Goal: Manage account settings

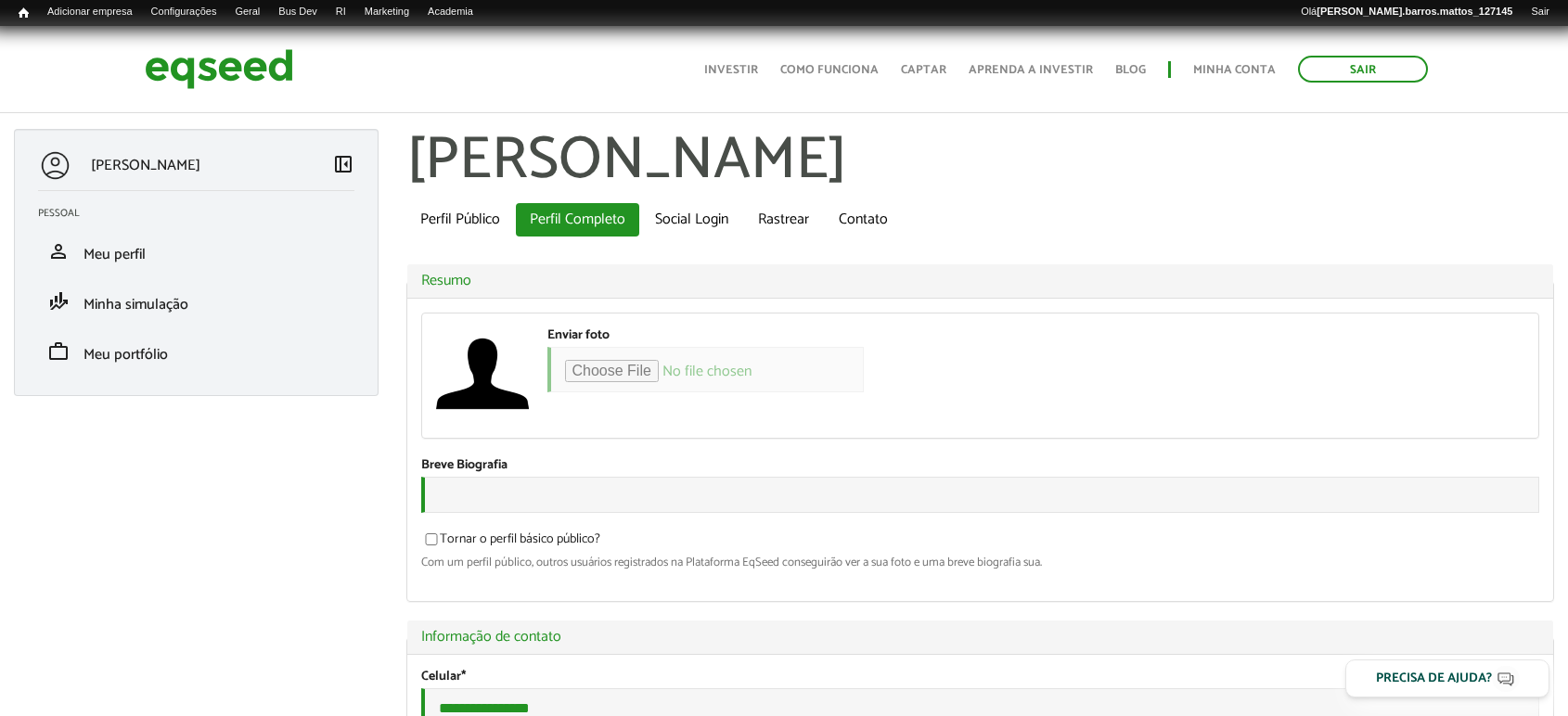
type input "**********"
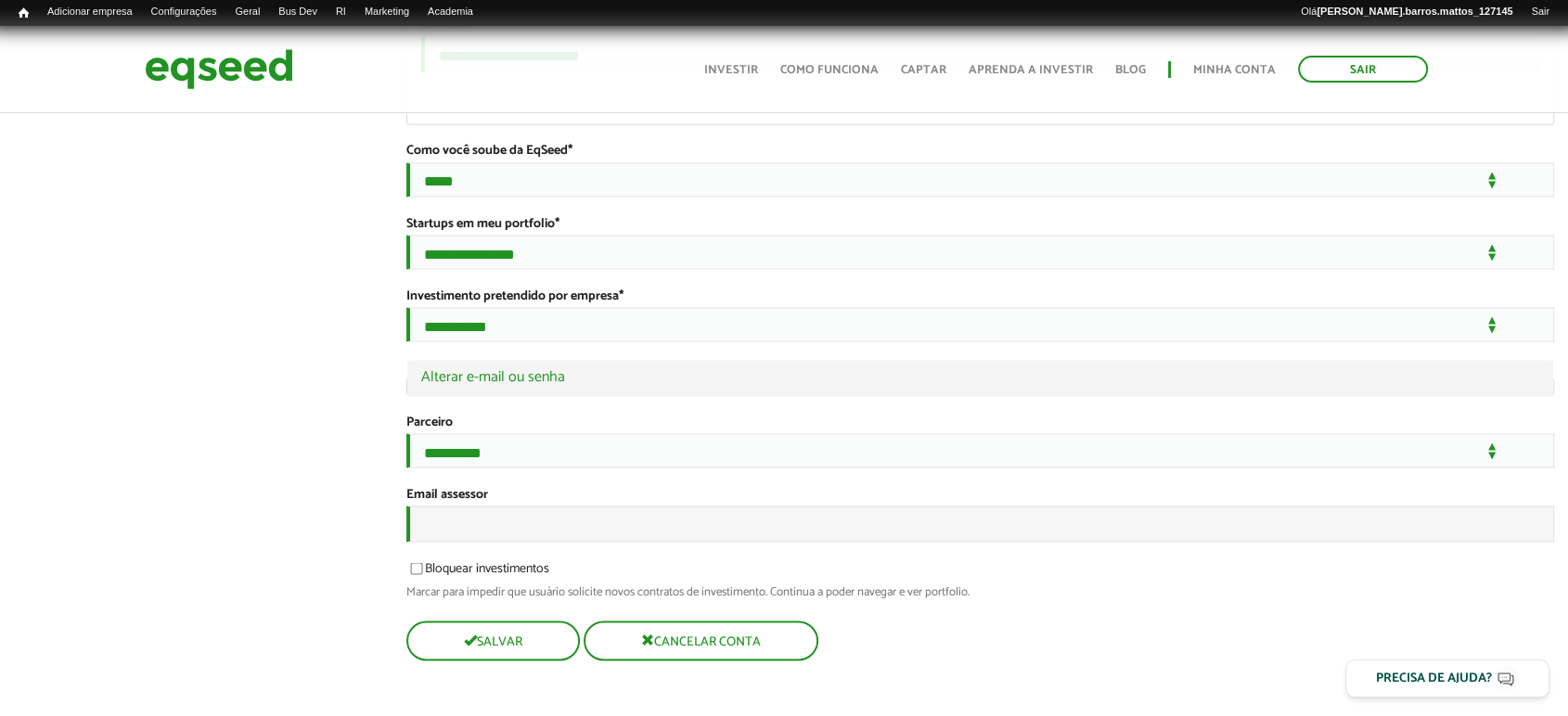
scroll to position [3548, 0]
drag, startPoint x: 0, startPoint y: 0, endPoint x: 1540, endPoint y: 615, distance: 1658.3
click at [895, 541] on input "Email assessor" at bounding box center [980, 523] width 1149 height 36
type input "**********"
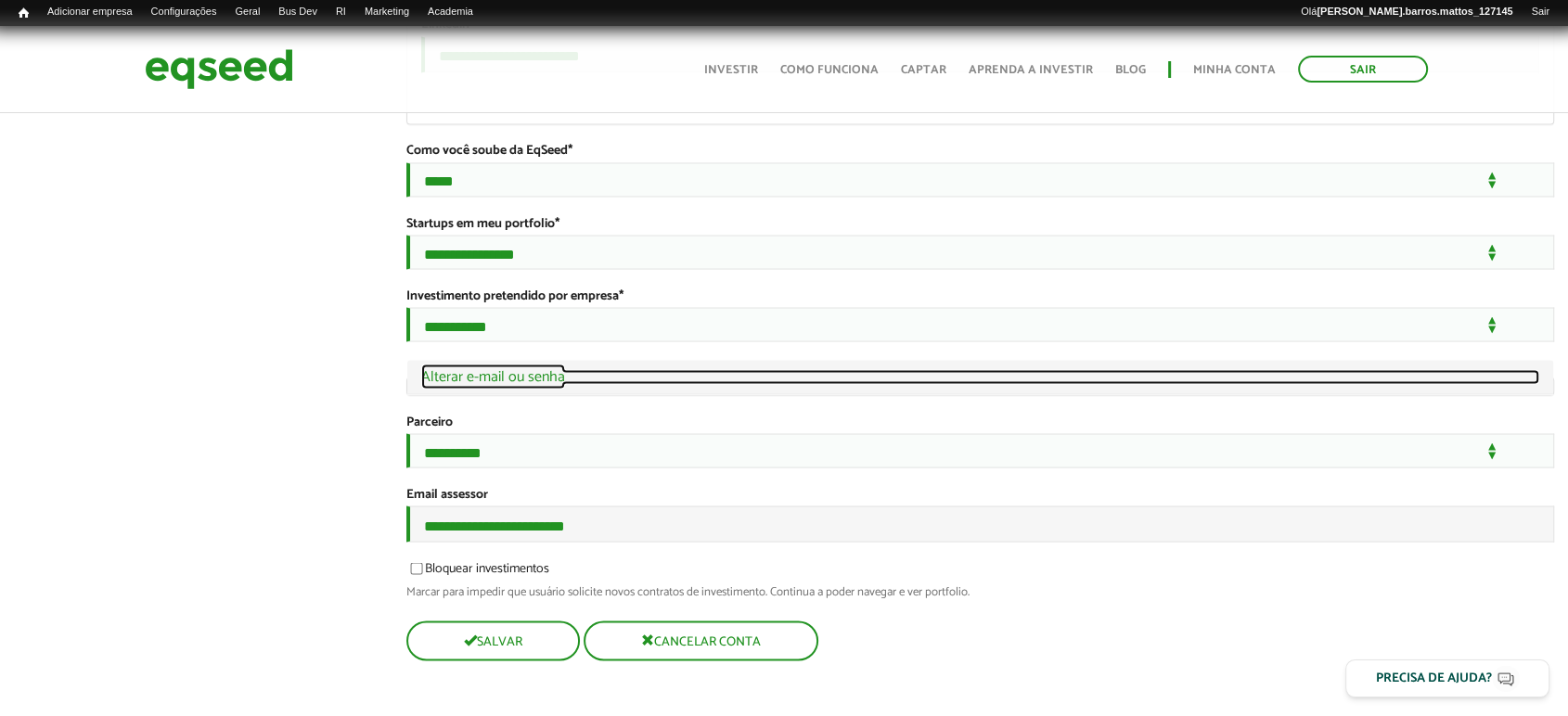
click at [564, 369] on link "Ocultar Alterar e-mail ou senha" at bounding box center [980, 377] width 1119 height 15
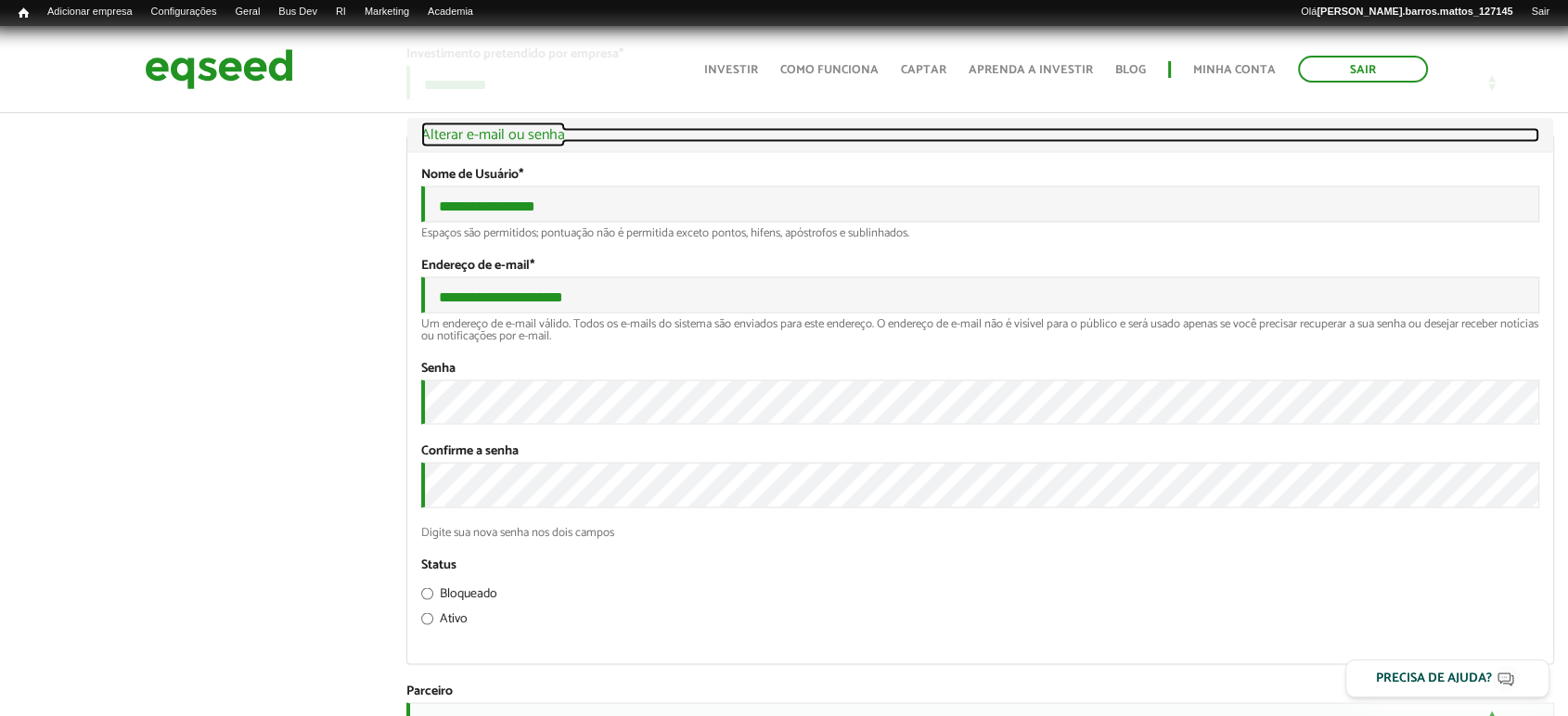
scroll to position [3791, 0]
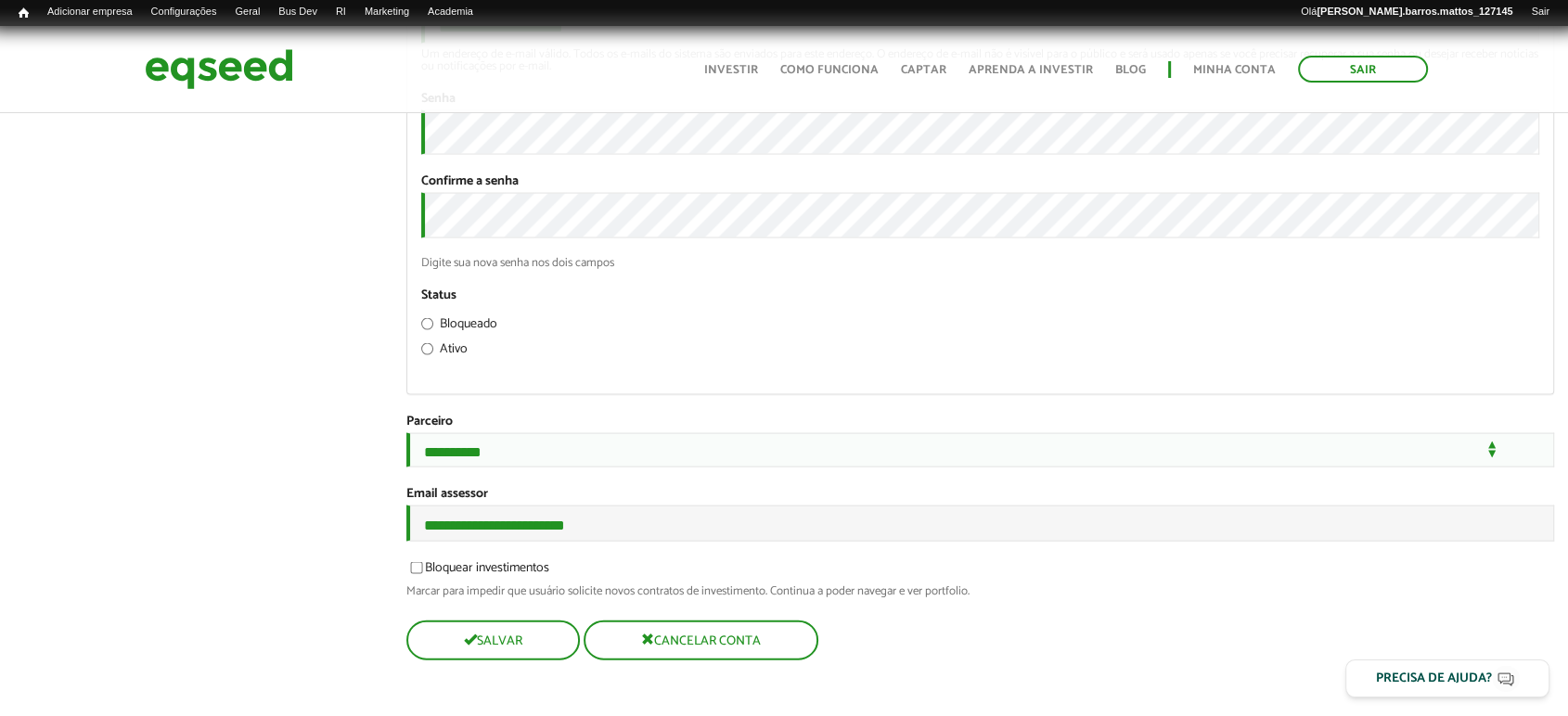
scroll to position [4082, 0]
click at [481, 647] on button "Salvar" at bounding box center [491, 640] width 170 height 36
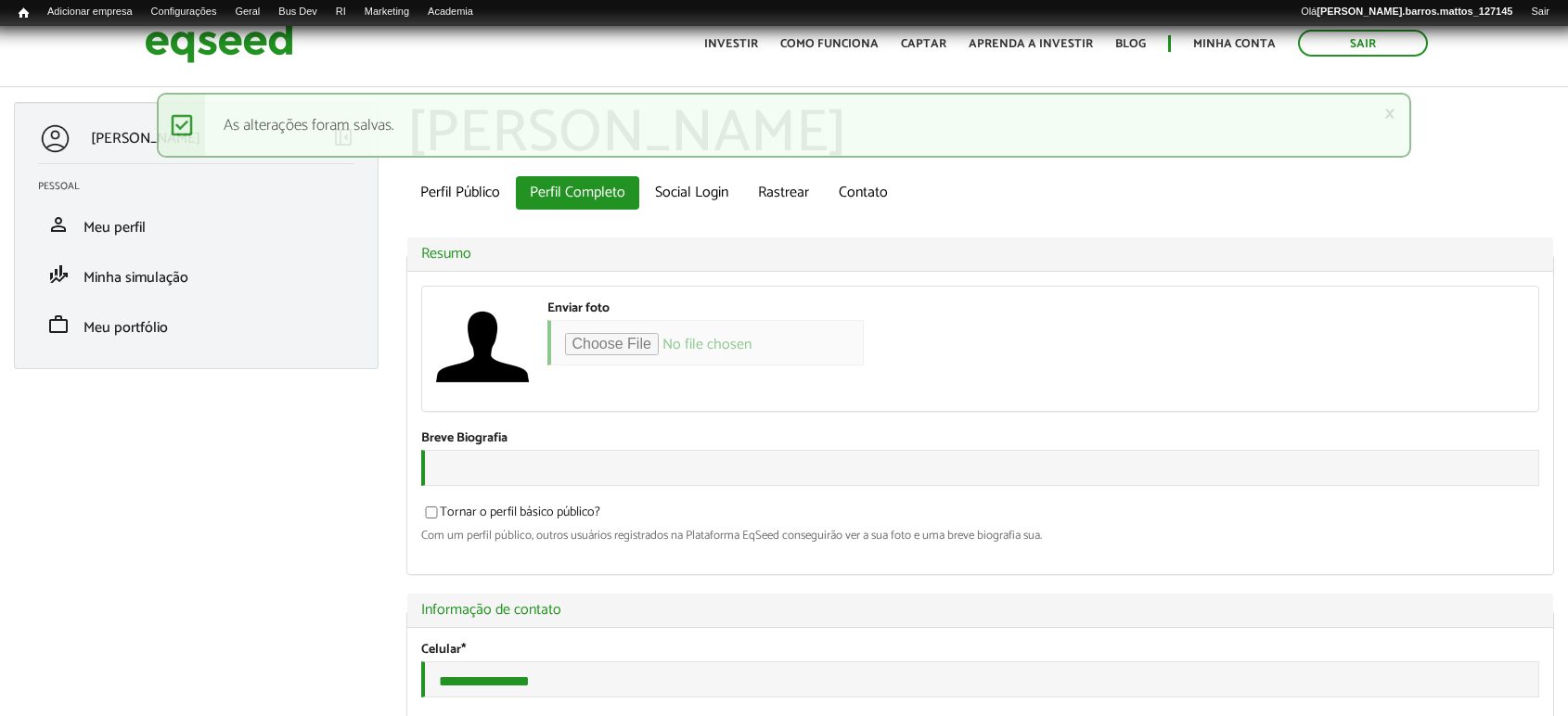
type input "*"
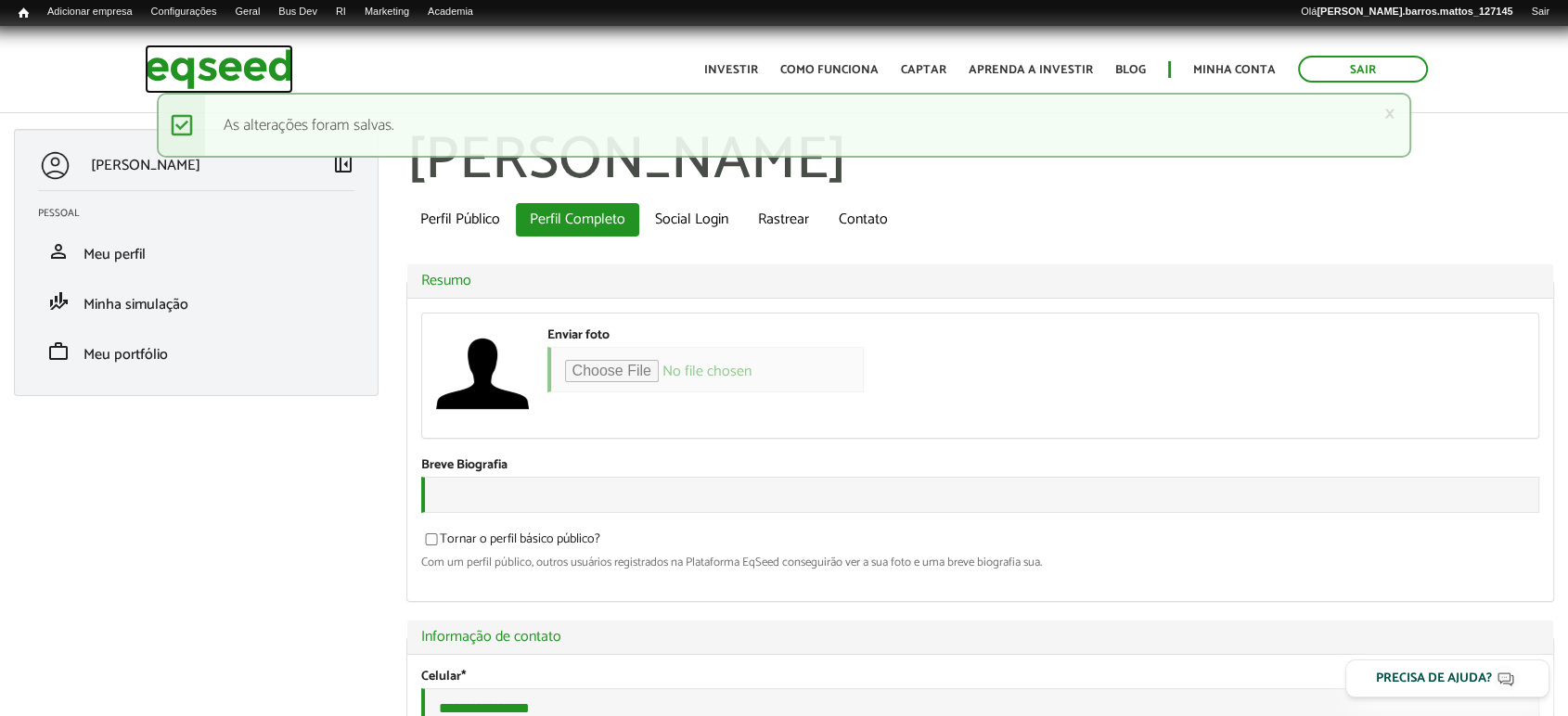
click at [250, 69] on img at bounding box center [219, 69] width 149 height 49
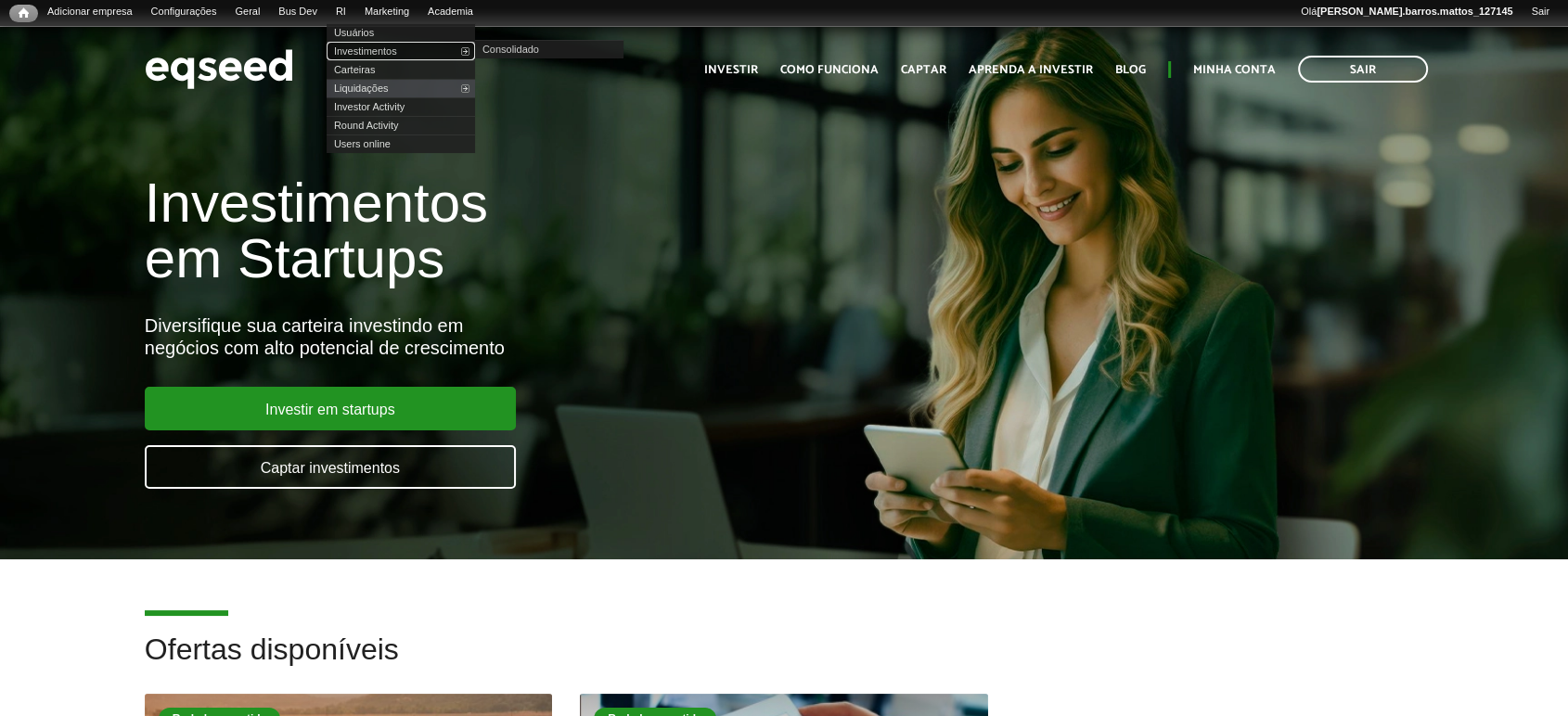
click at [352, 53] on link "Investimentos" at bounding box center [400, 51] width 149 height 19
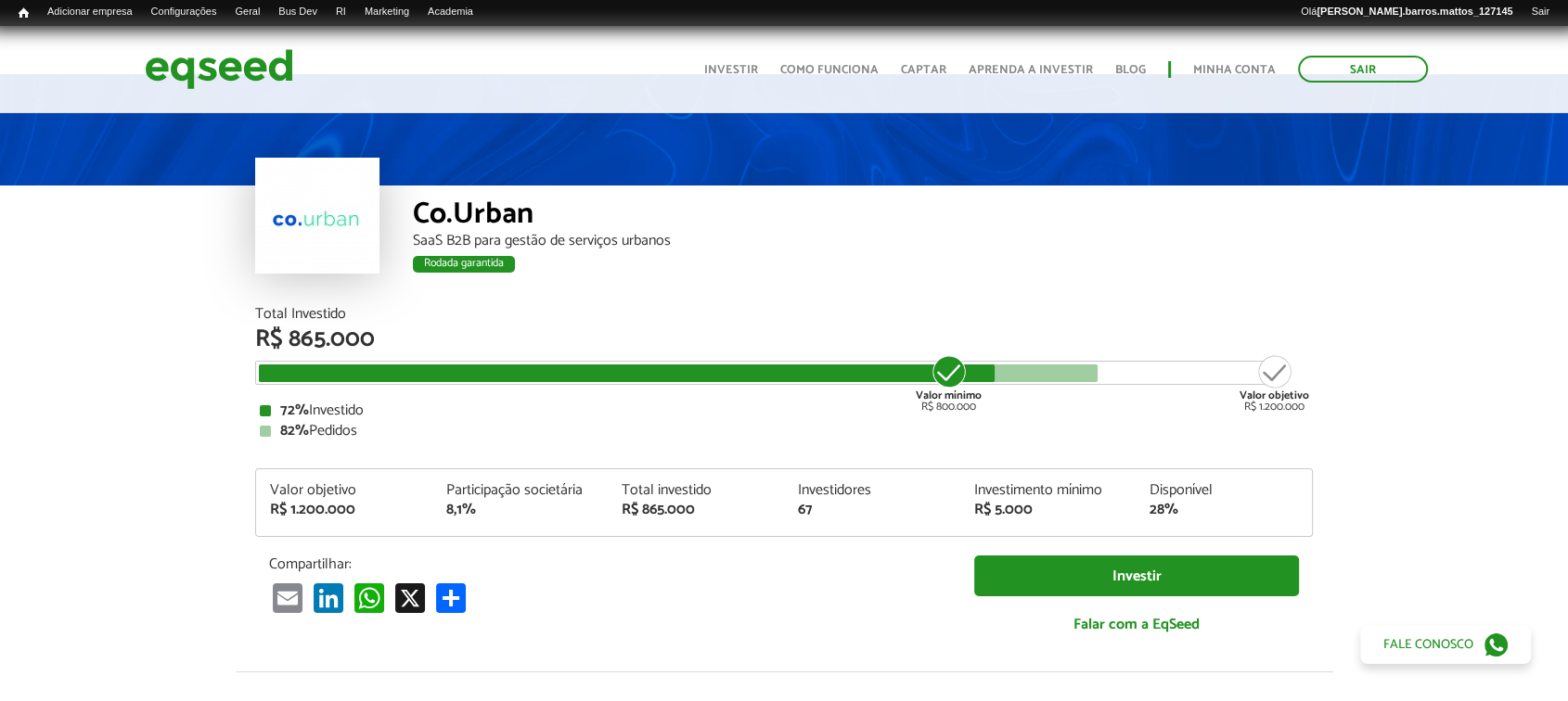
scroll to position [43, 0]
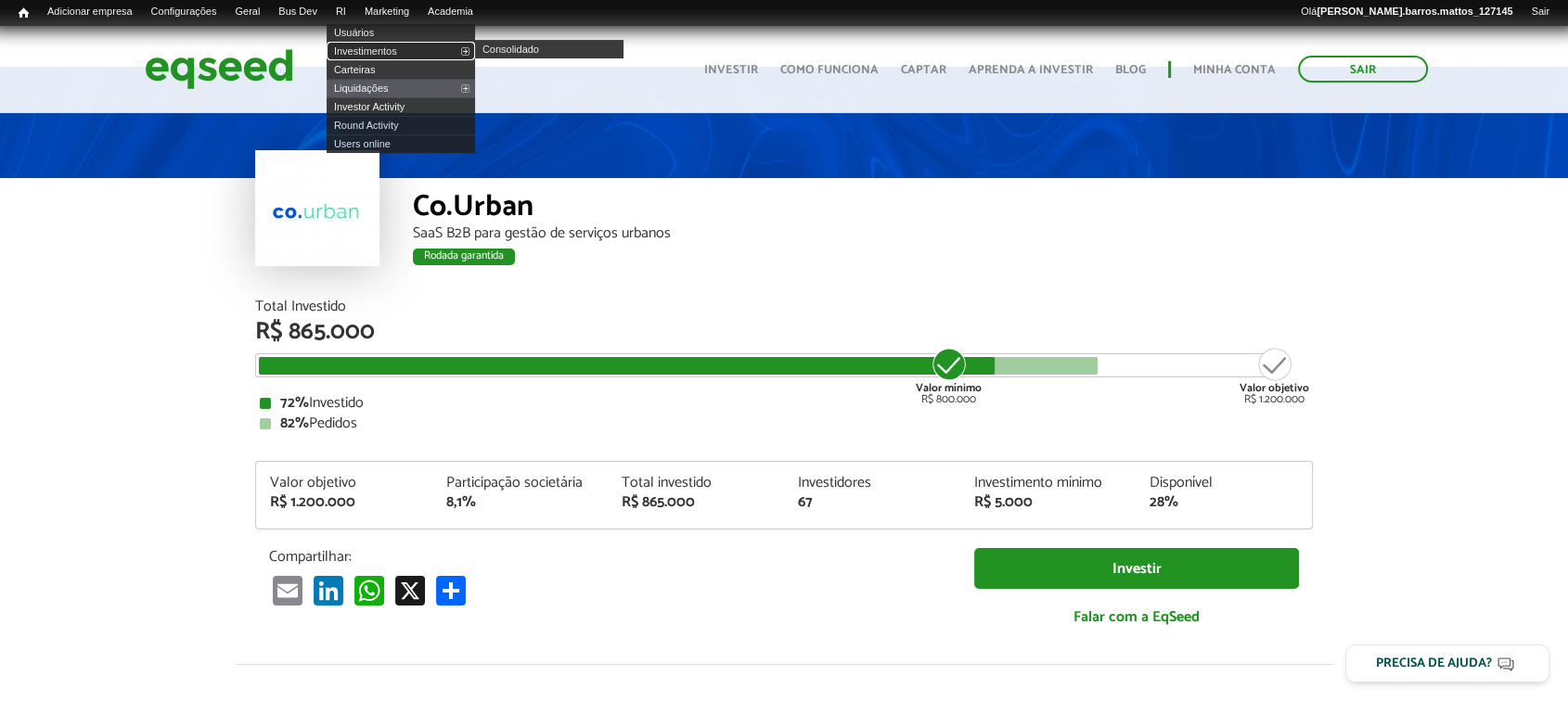
click at [367, 46] on link "Investimentos" at bounding box center [400, 51] width 149 height 19
